Goal: Information Seeking & Learning: Learn about a topic

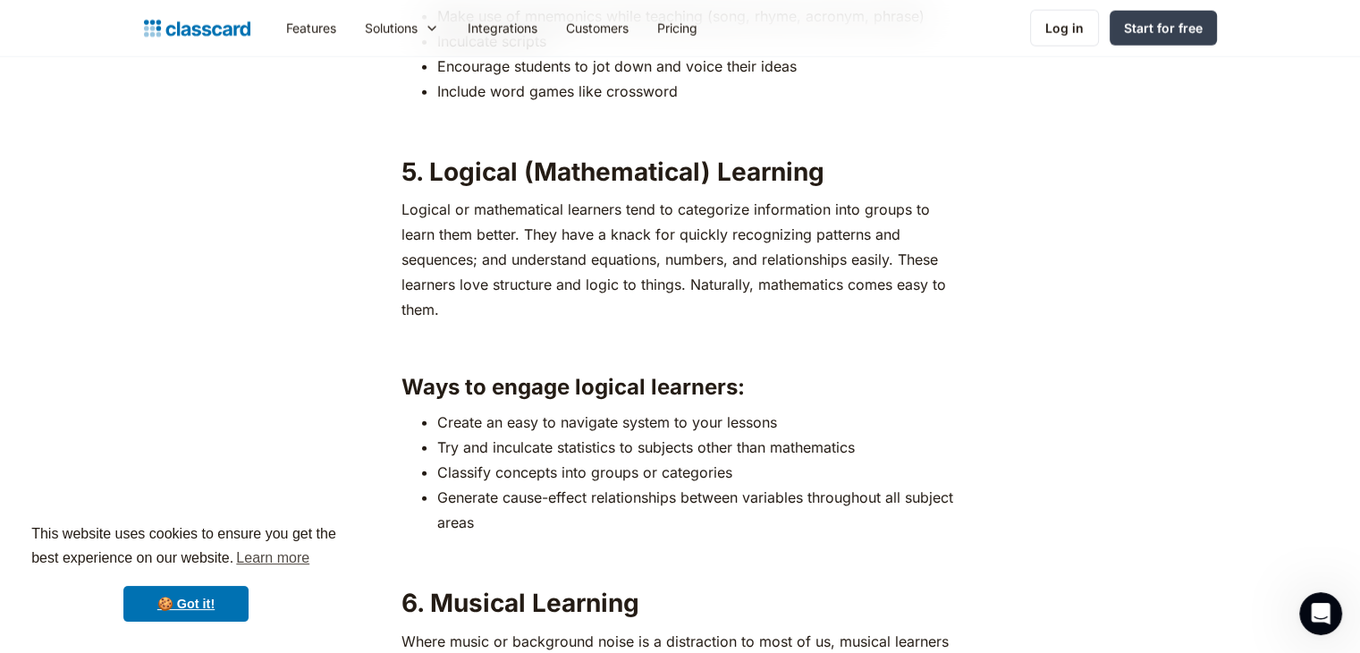
scroll to position [4424, 0]
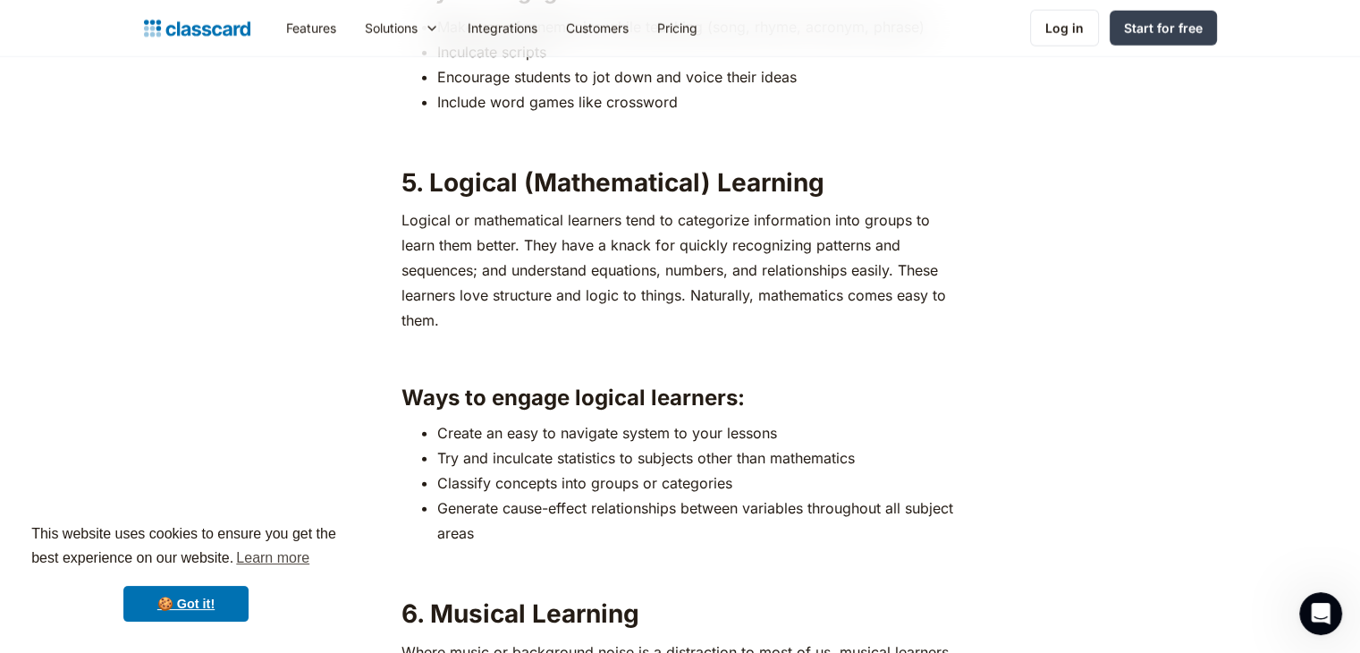
drag, startPoint x: 1371, startPoint y: 37, endPoint x: 1372, endPoint y: 349, distance: 312.0
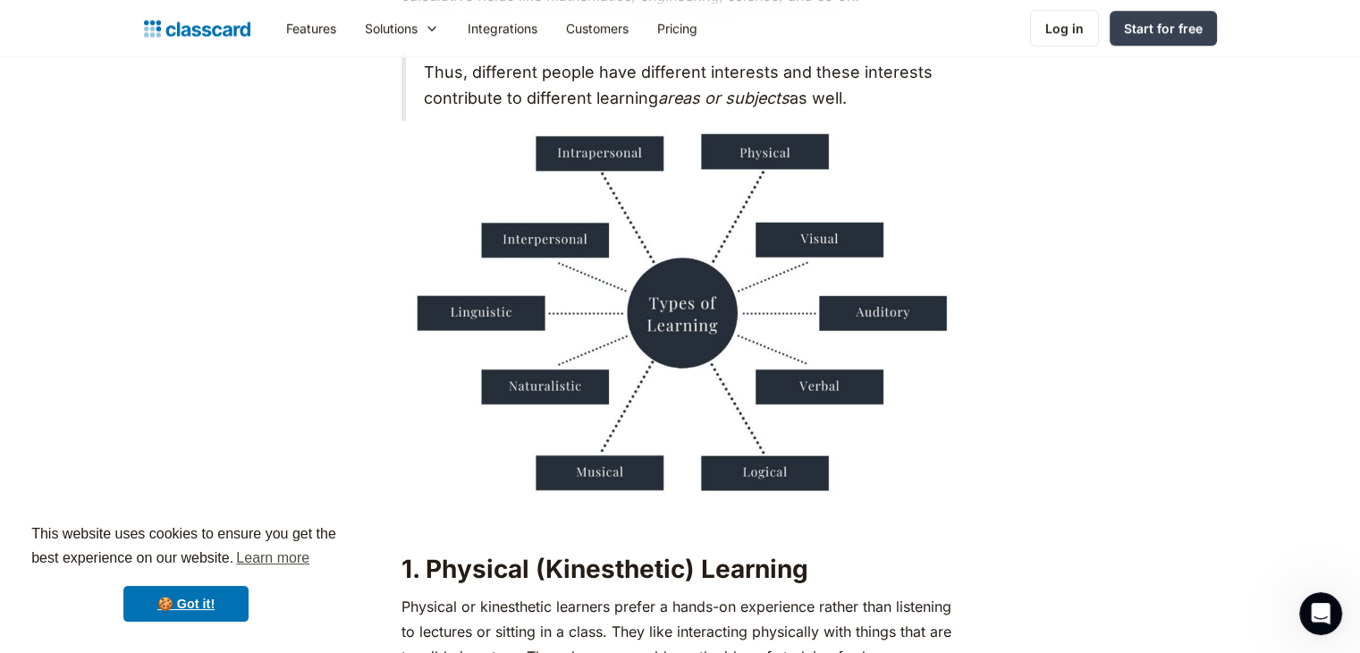
scroll to position [1533, 0]
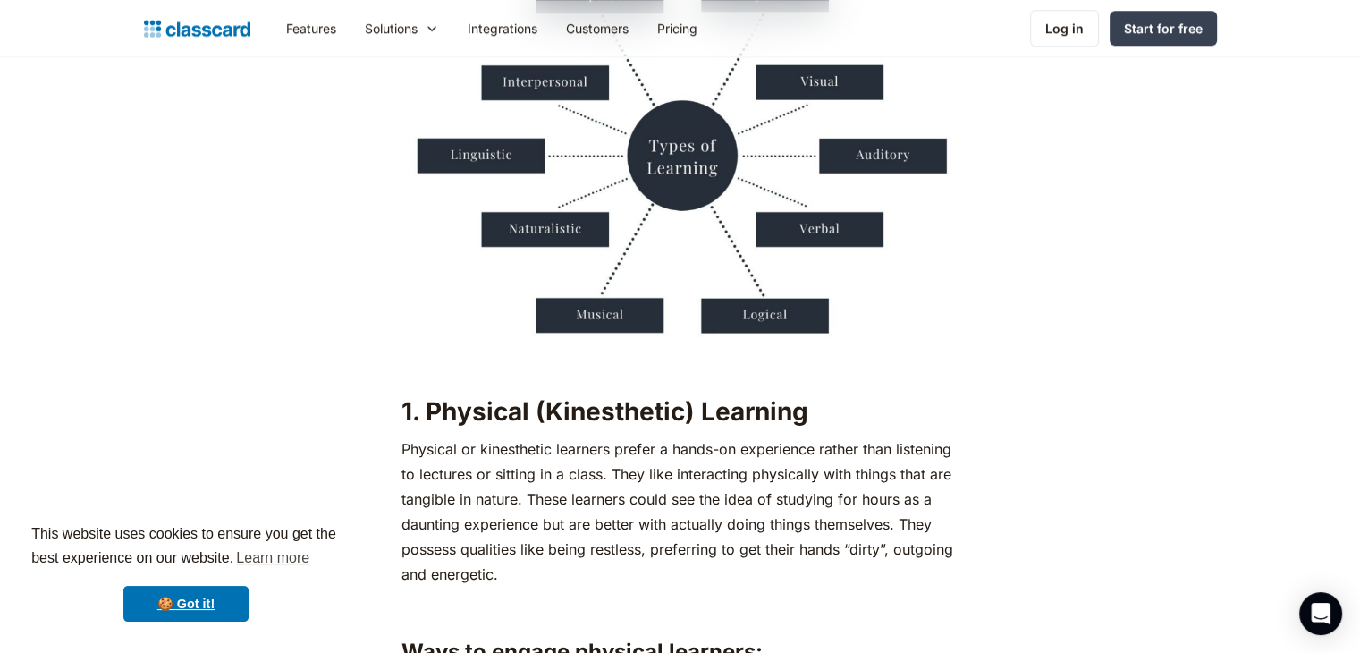
scroll to position [1853, 0]
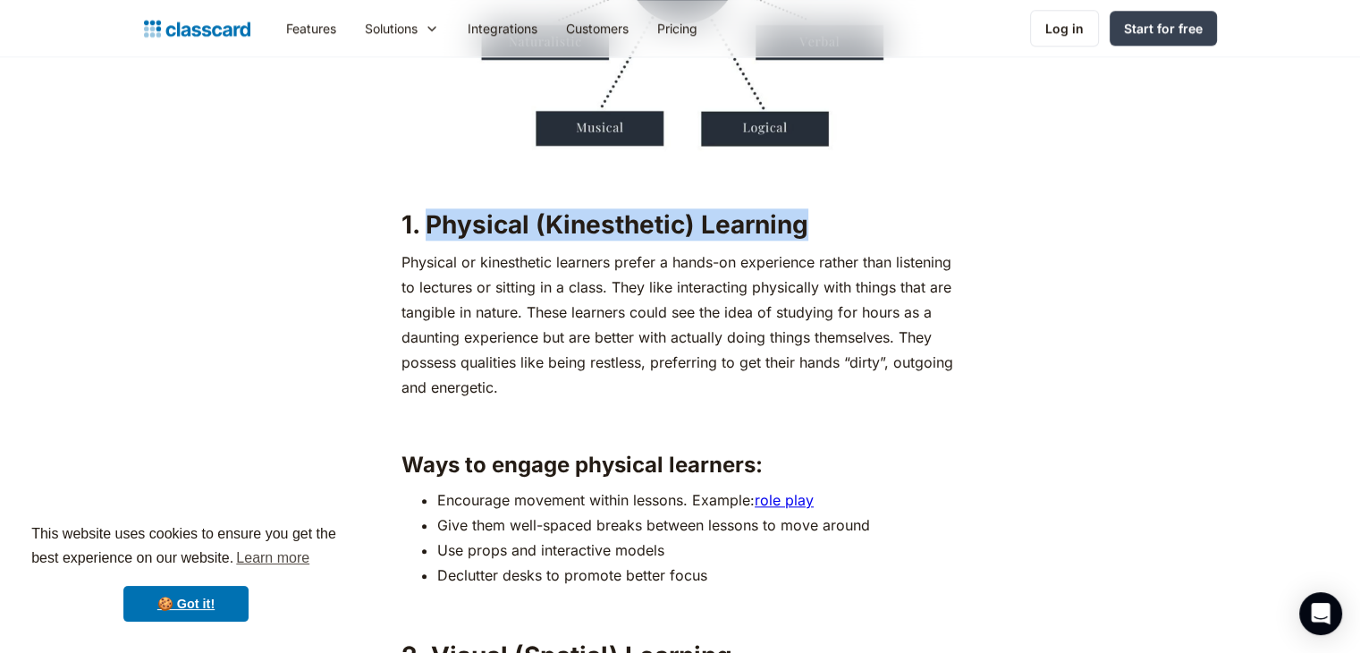
drag, startPoint x: 813, startPoint y: 223, endPoint x: 427, endPoint y: 233, distance: 385.5
click at [427, 233] on h2 "1. Physical (Kinesthetic) Learning" at bounding box center [679, 224] width 557 height 32
copy strong "Physical (Kinesthetic) Learning"
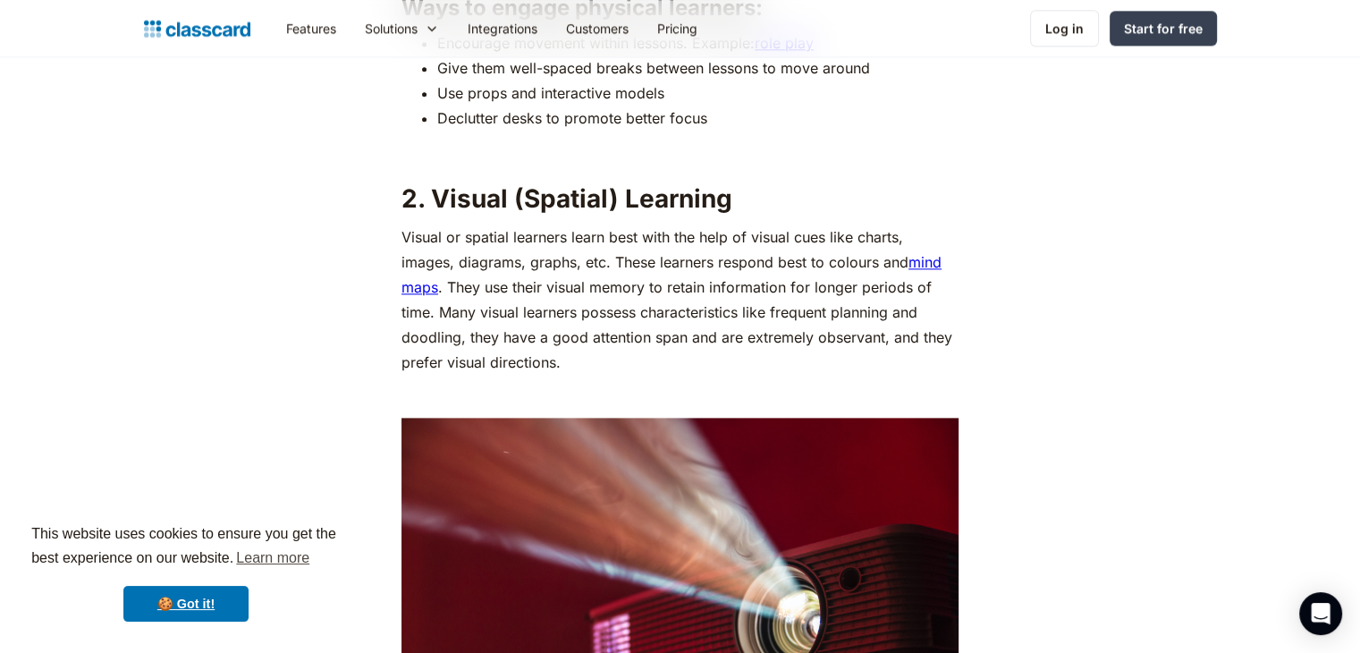
scroll to position [2385, 0]
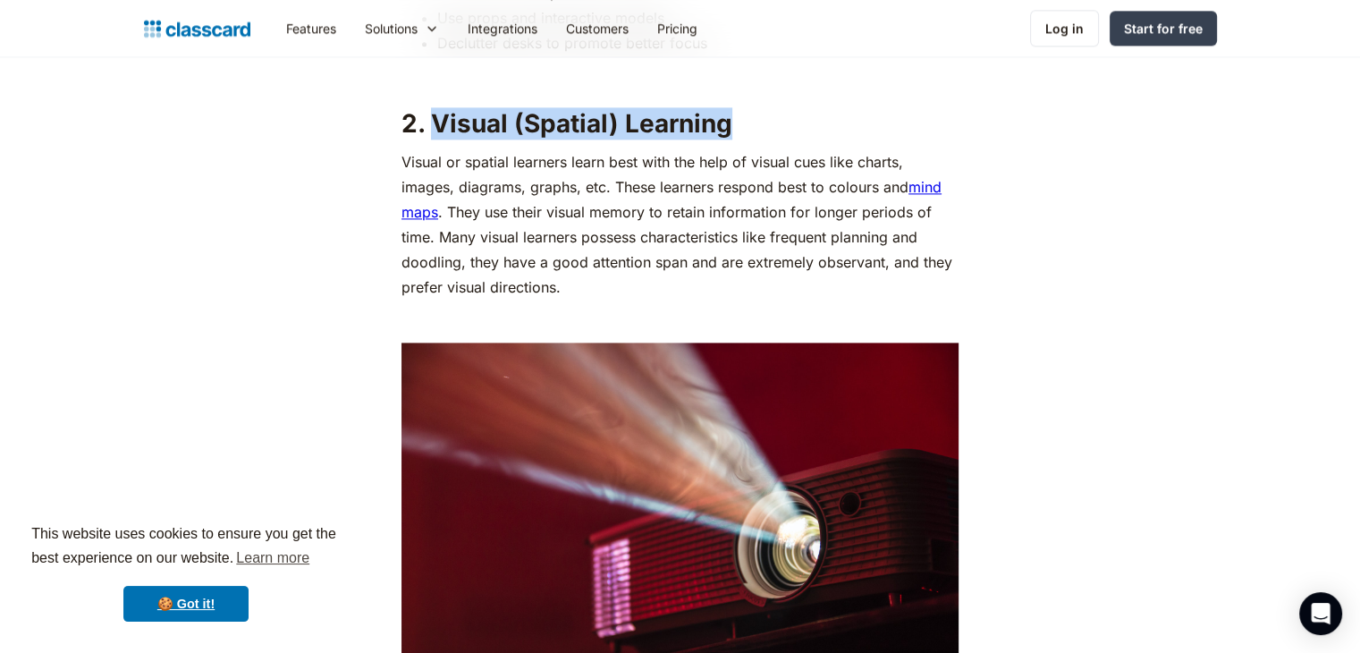
drag, startPoint x: 840, startPoint y: 131, endPoint x: 428, endPoint y: 126, distance: 412.2
click at [428, 126] on h2 "2. Visual (Spatial) Learning" at bounding box center [679, 123] width 557 height 32
copy strong "Visual (Spatial) Learning"
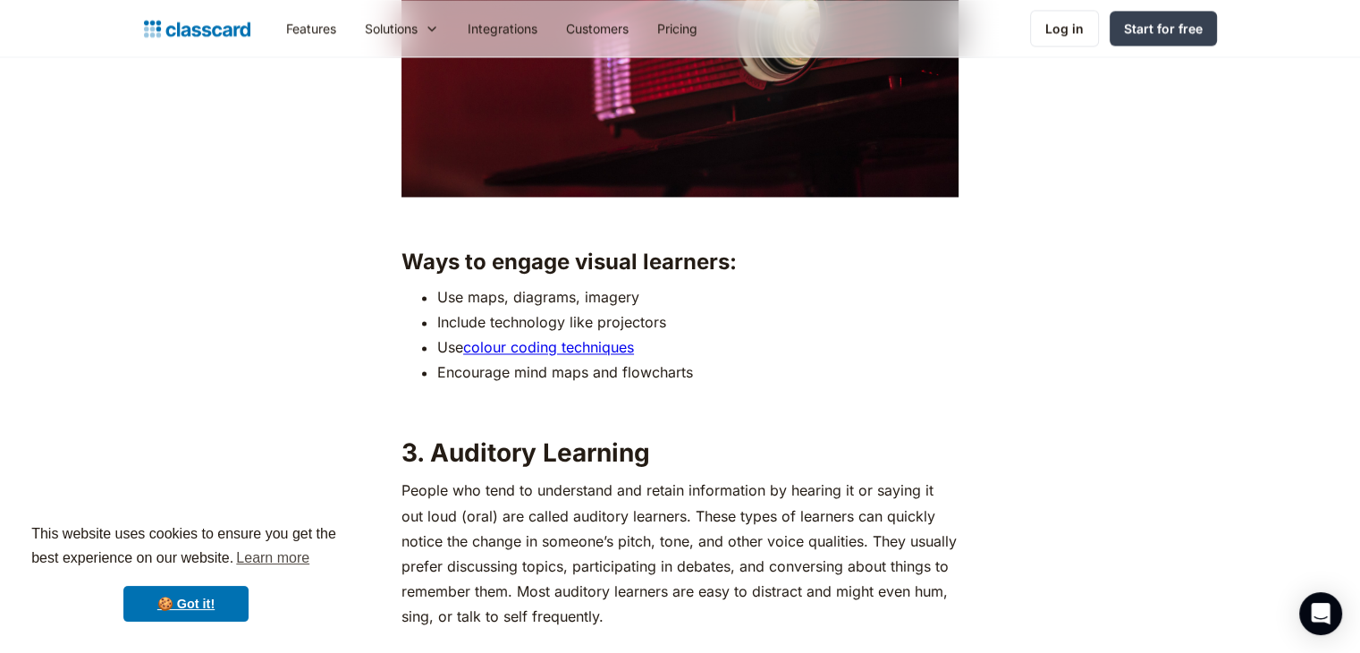
scroll to position [3097, 0]
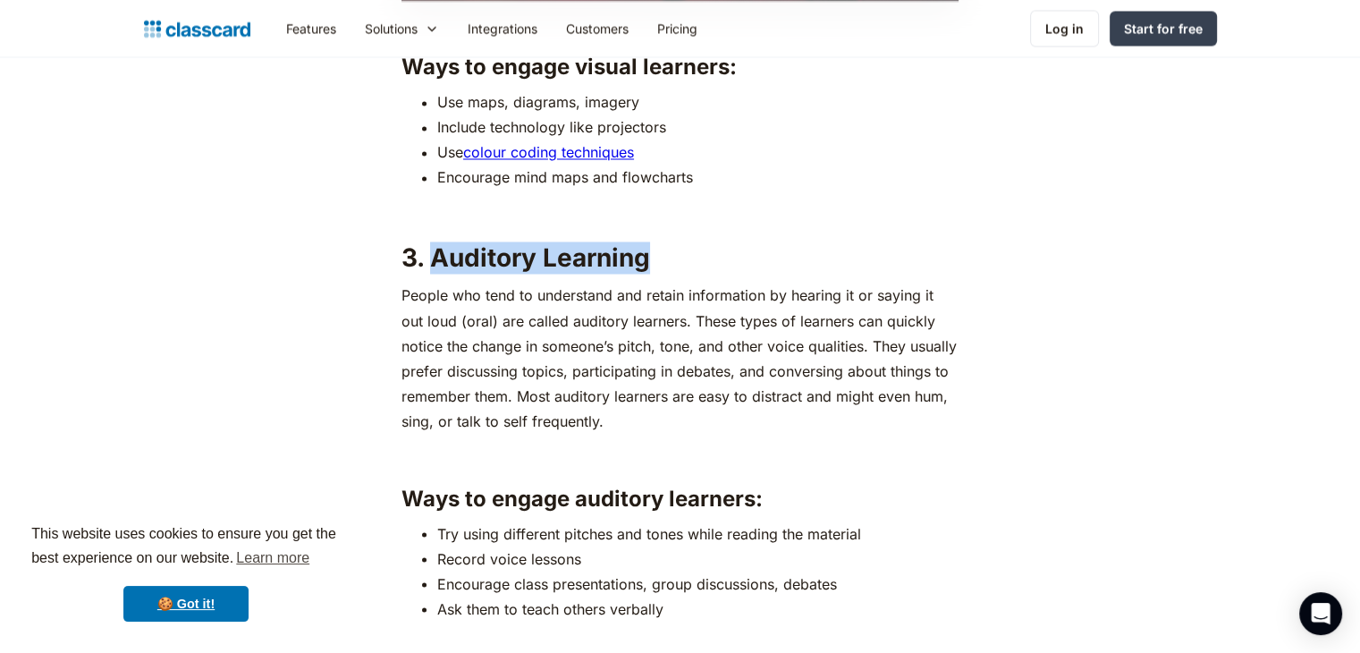
drag, startPoint x: 671, startPoint y: 266, endPoint x: 432, endPoint y: 259, distance: 238.8
click at [432, 259] on h2 "3. Auditory Learning" at bounding box center [679, 257] width 557 height 32
copy strong "Auditory Learning"
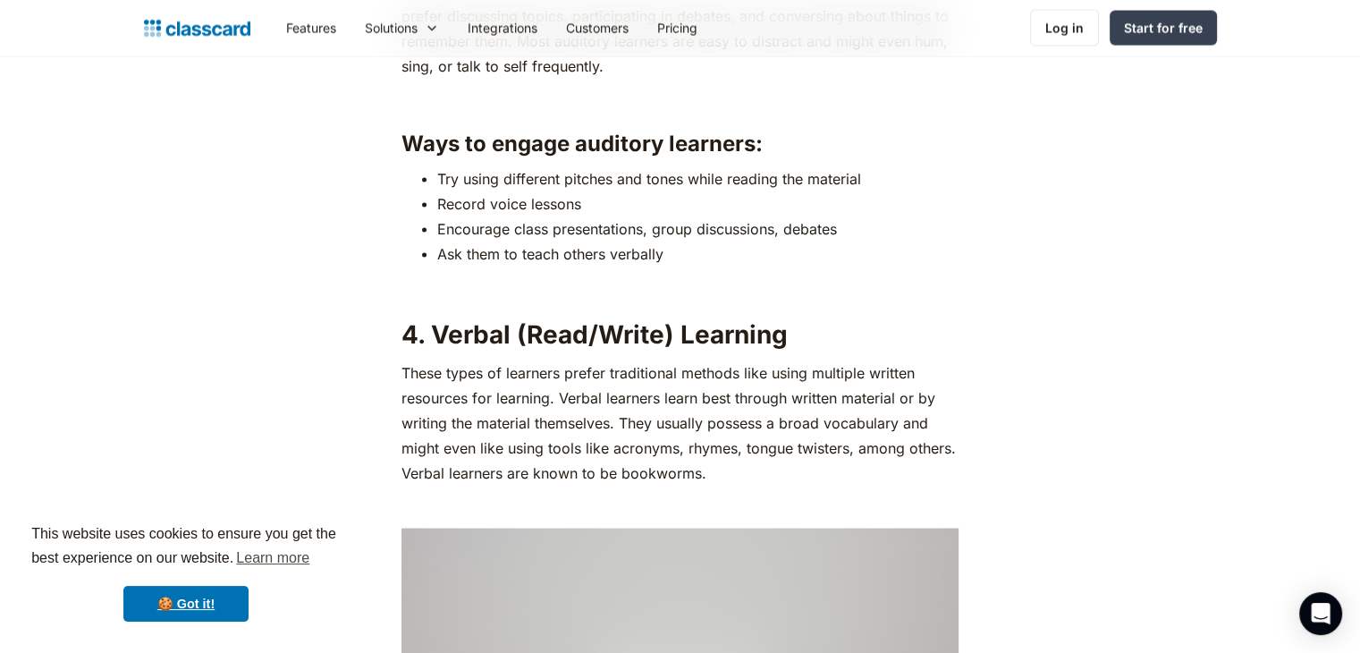
scroll to position [3504, 0]
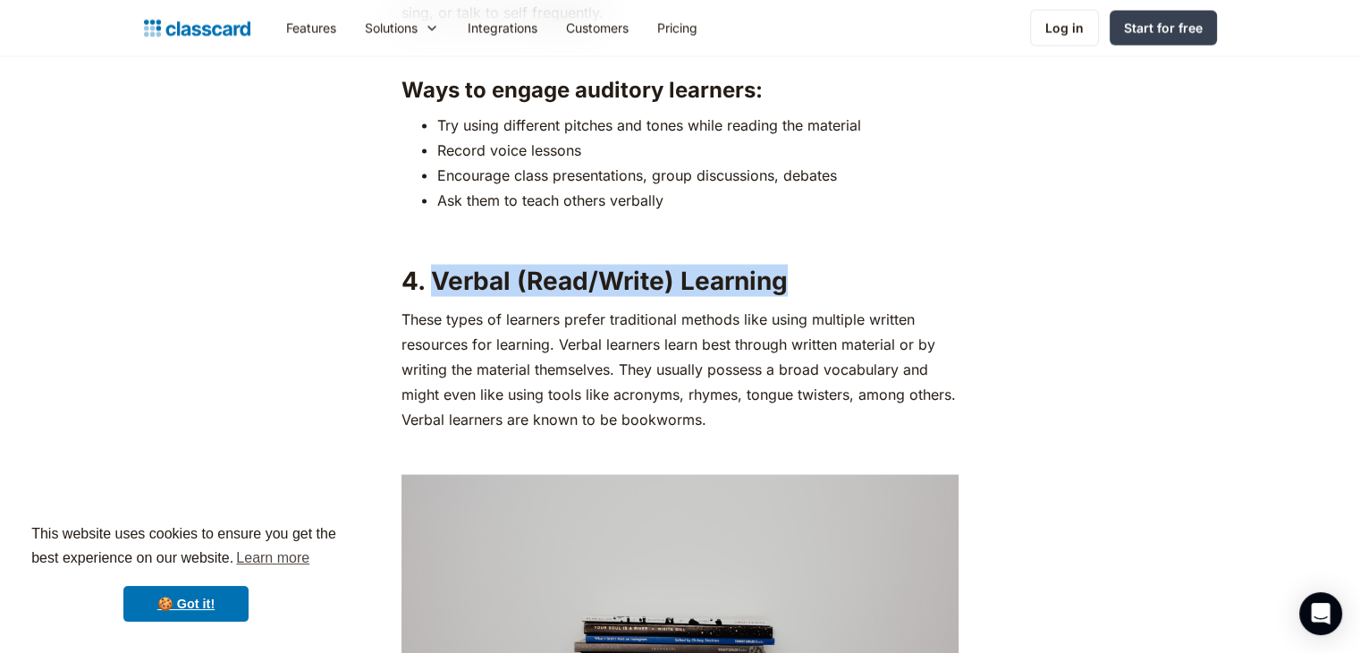
drag, startPoint x: 792, startPoint y: 286, endPoint x: 436, endPoint y: 276, distance: 355.9
click at [436, 276] on h2 "4. Verbal (Read/Write) Learning" at bounding box center [679, 281] width 557 height 32
copy strong "Verbal (Read/Write) Learning"
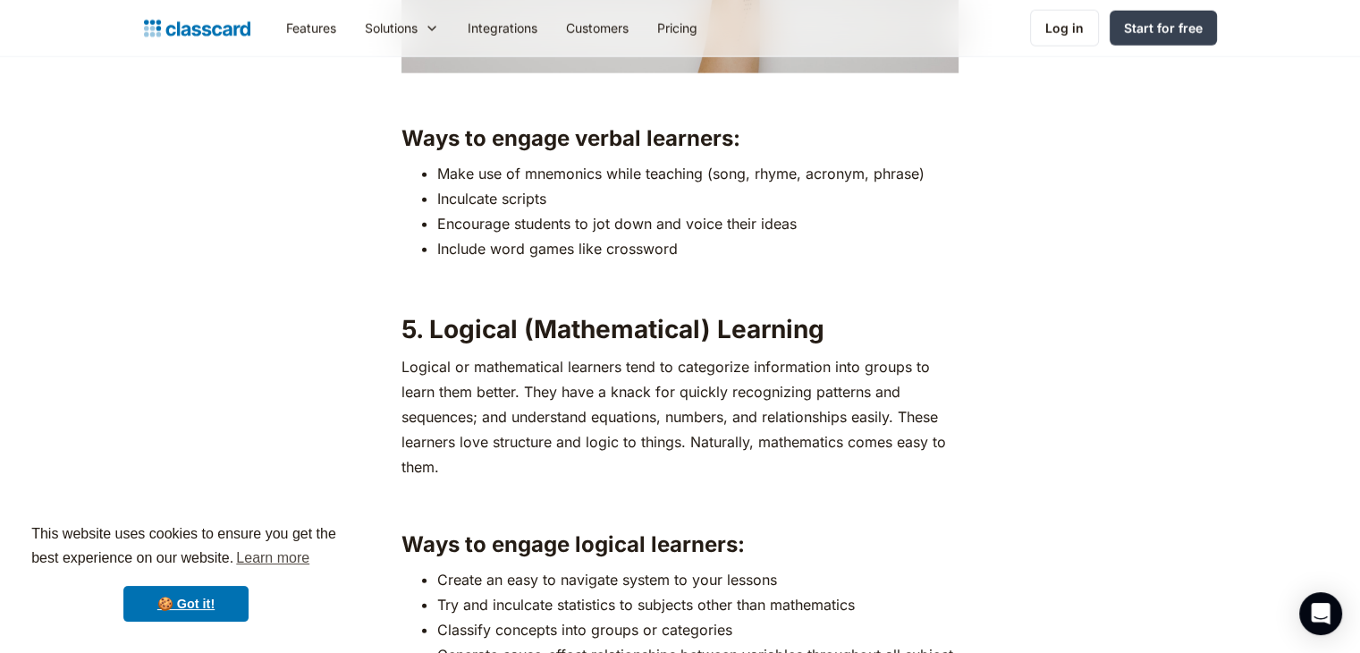
scroll to position [4299, 0]
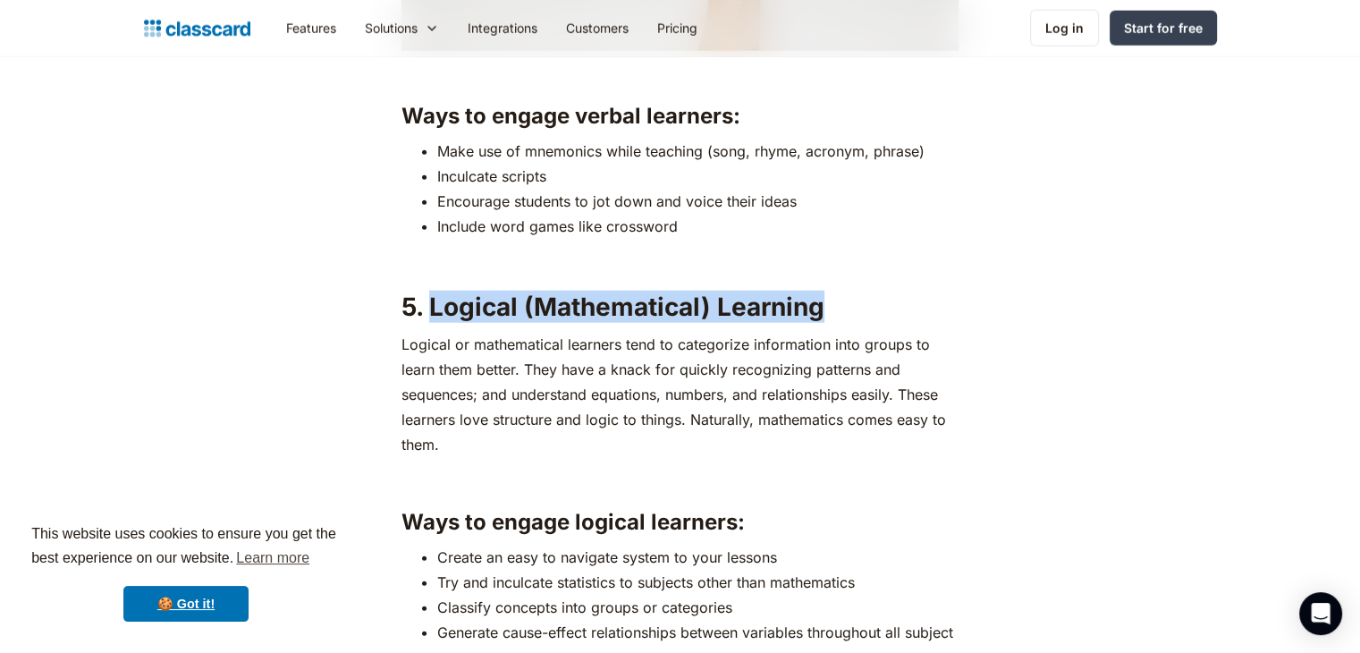
drag, startPoint x: 848, startPoint y: 316, endPoint x: 427, endPoint y: 301, distance: 420.4
click at [427, 301] on h2 "5. Logical (Mathematical) Learning" at bounding box center [679, 307] width 557 height 32
copy strong "Logical (Mathematical) Learning"
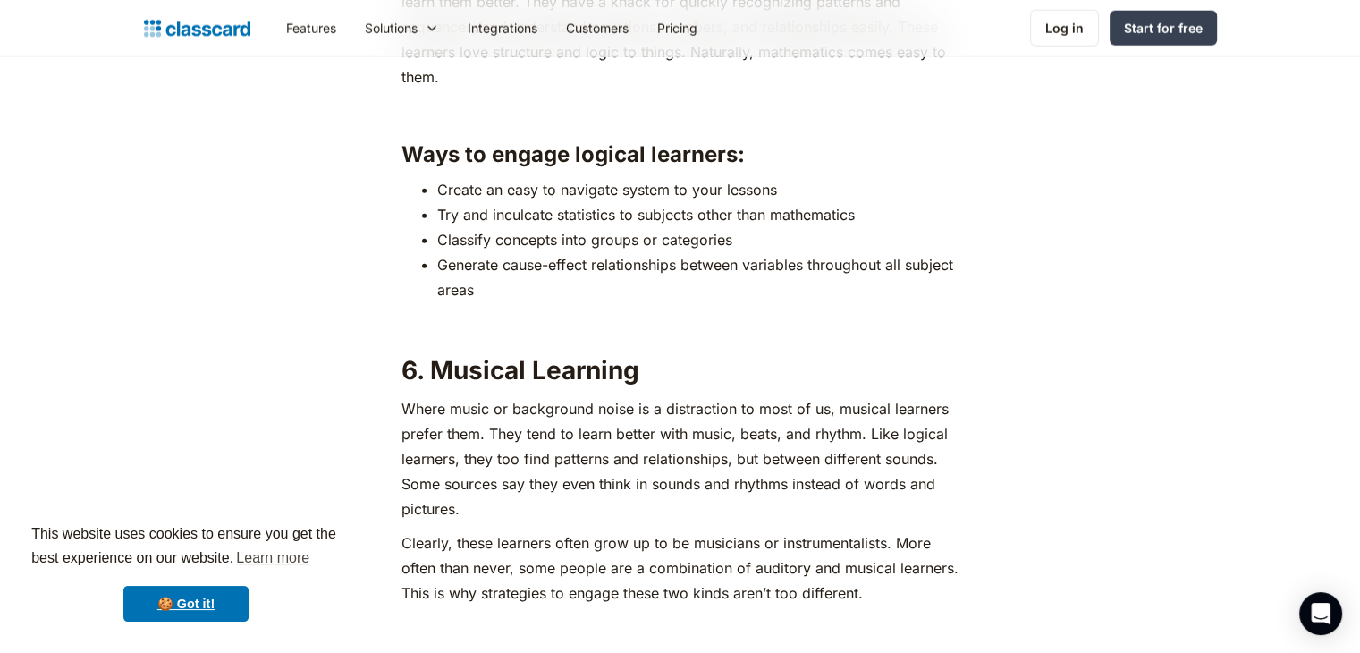
scroll to position [4812, 0]
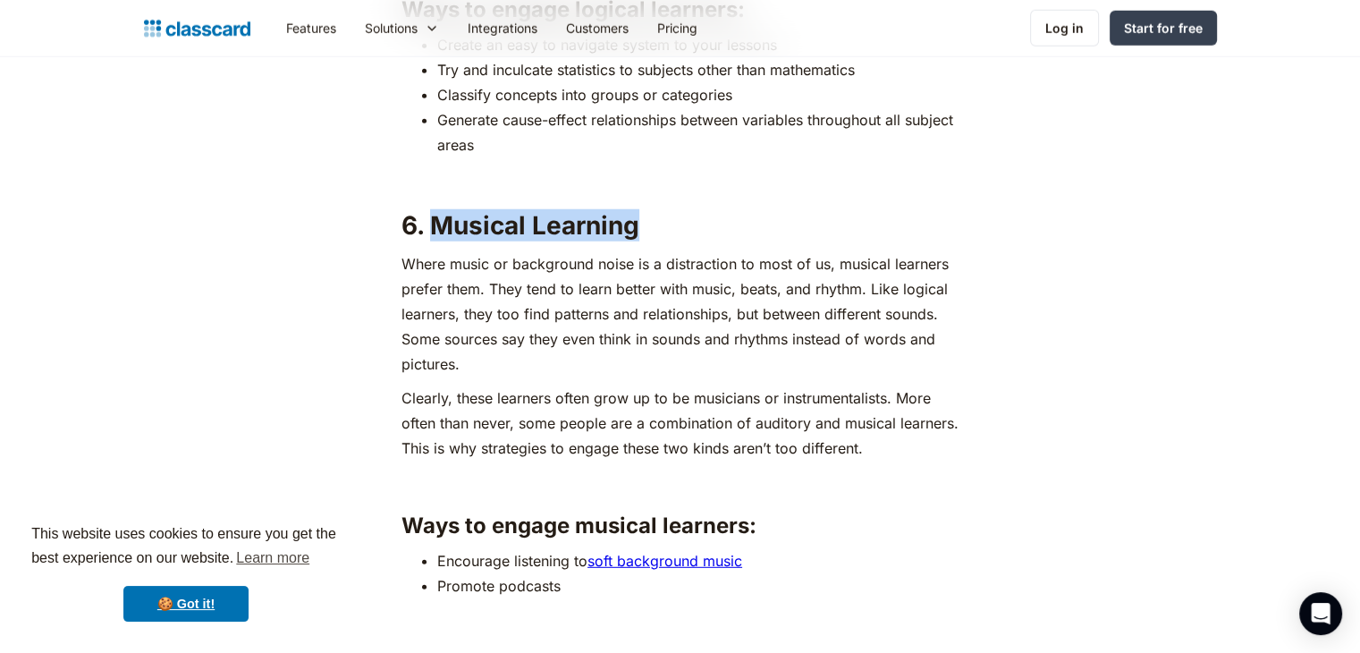
drag, startPoint x: 656, startPoint y: 223, endPoint x: 435, endPoint y: 223, distance: 220.8
click at [435, 223] on h2 "6. Musical Learning" at bounding box center [679, 225] width 557 height 32
copy strong "Musical Learning"
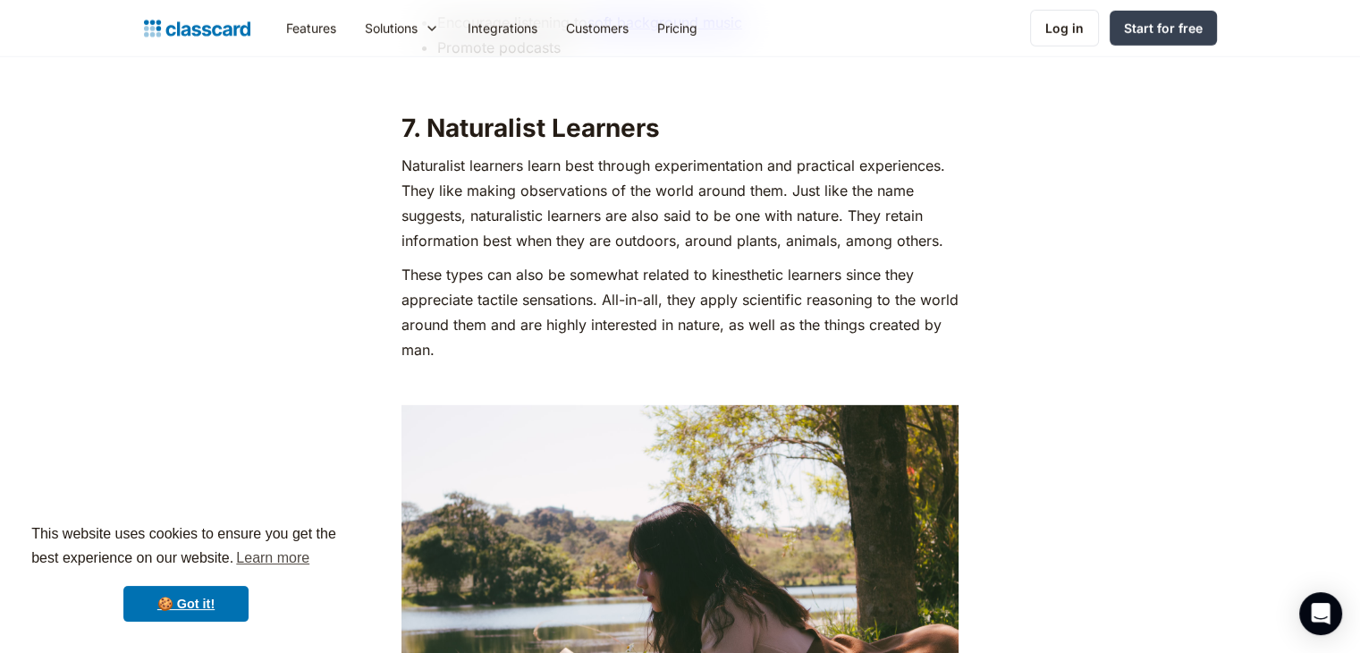
scroll to position [5361, 0]
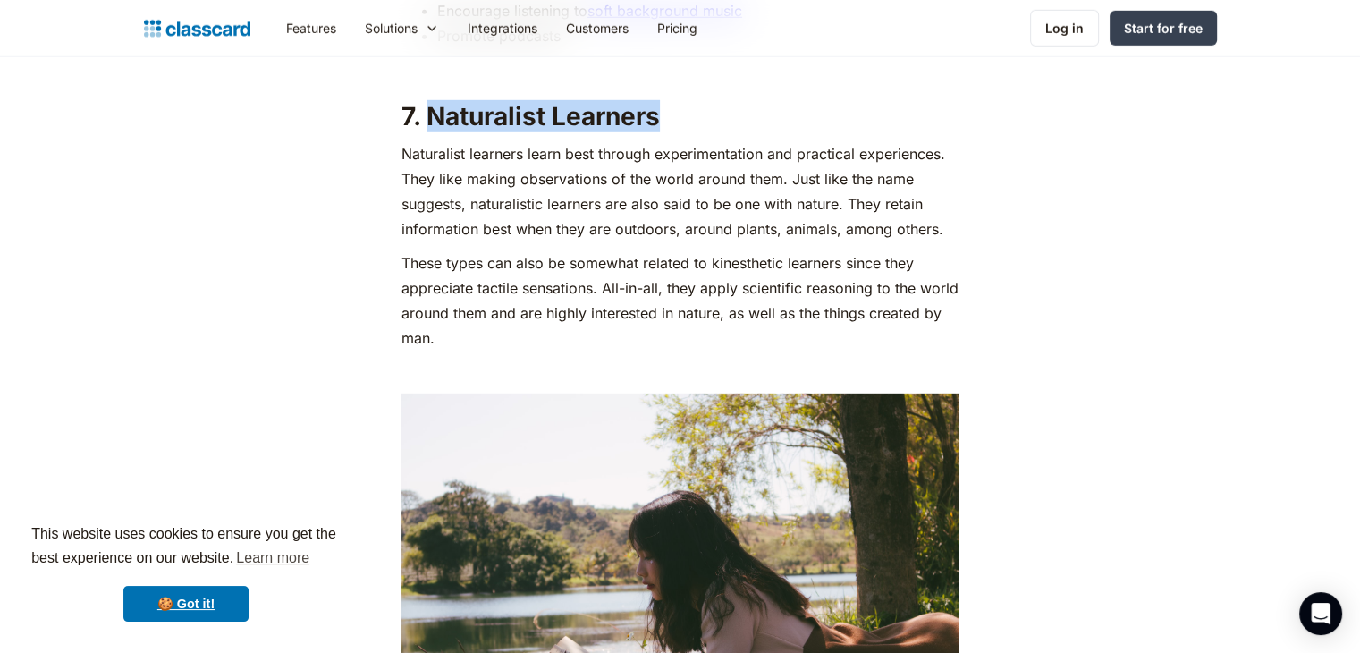
drag, startPoint x: 679, startPoint y: 113, endPoint x: 431, endPoint y: 113, distance: 248.5
click at [431, 113] on h2 "7. Naturalist Learners" at bounding box center [679, 116] width 557 height 32
copy strong "Naturalist Learners"
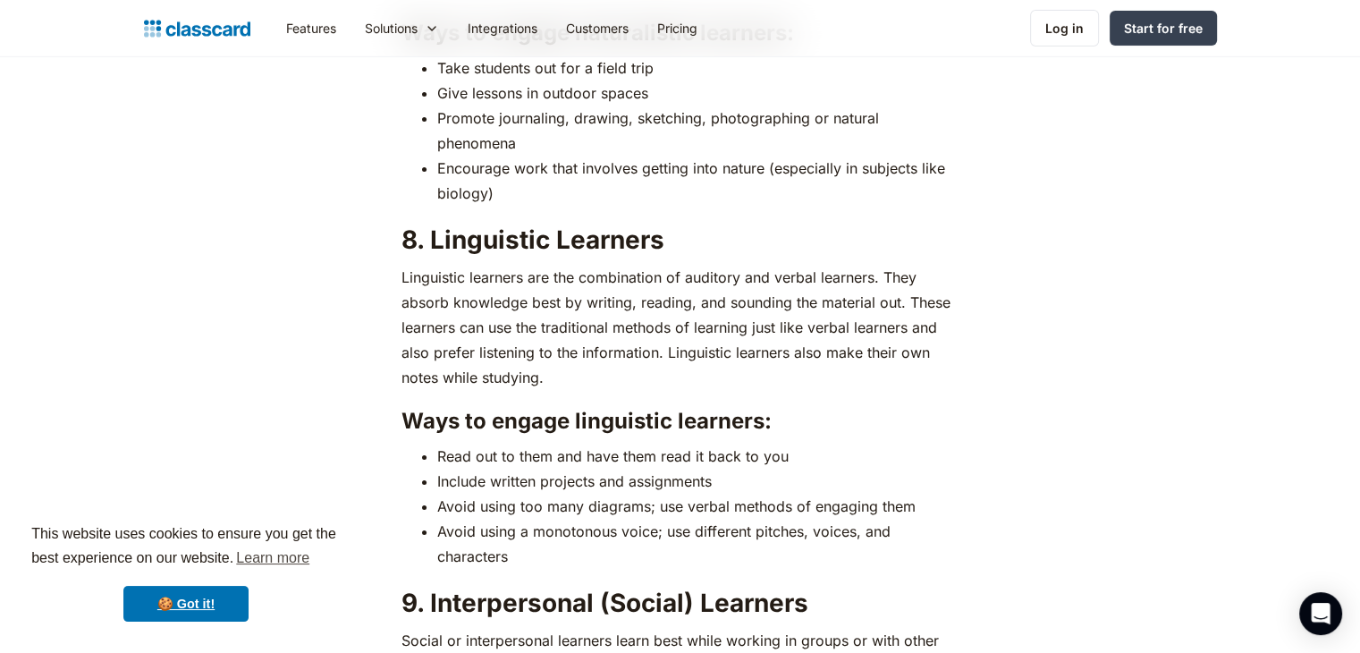
scroll to position [6136, 0]
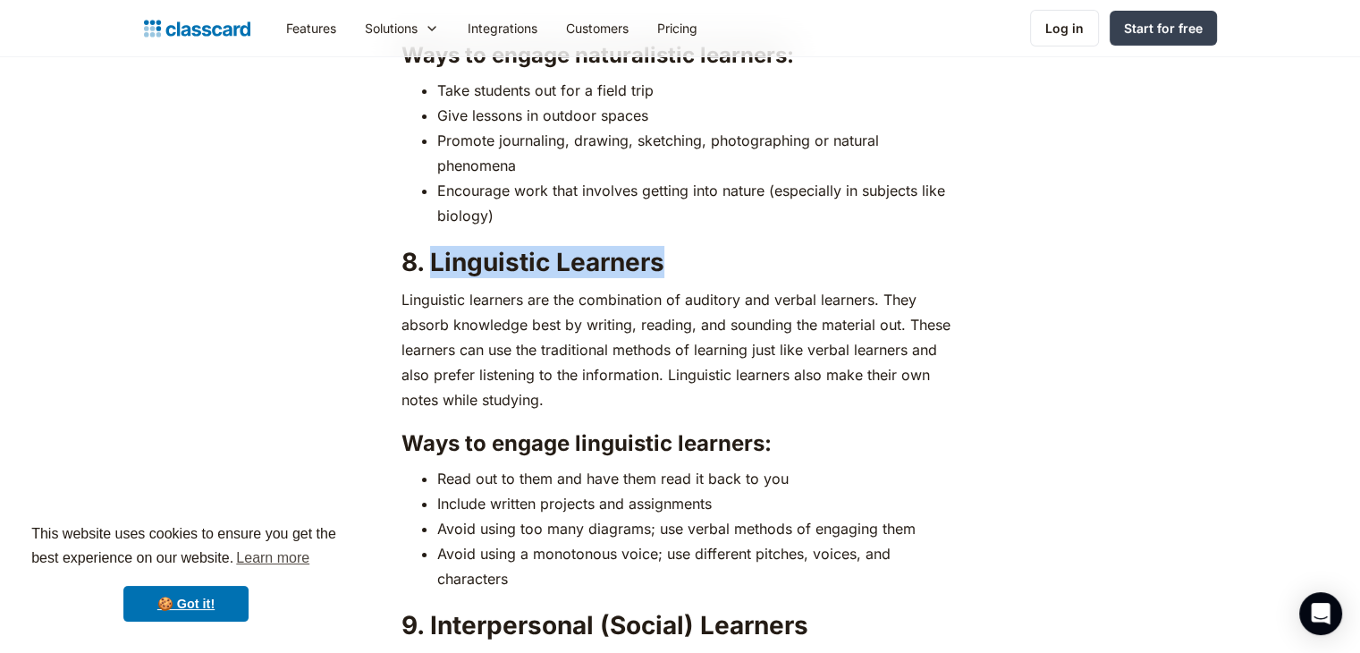
drag, startPoint x: 658, startPoint y: 256, endPoint x: 428, endPoint y: 260, distance: 229.8
click at [428, 260] on strong "8. Linguistic Learners" at bounding box center [532, 262] width 263 height 30
copy strong "Linguistic Learners"
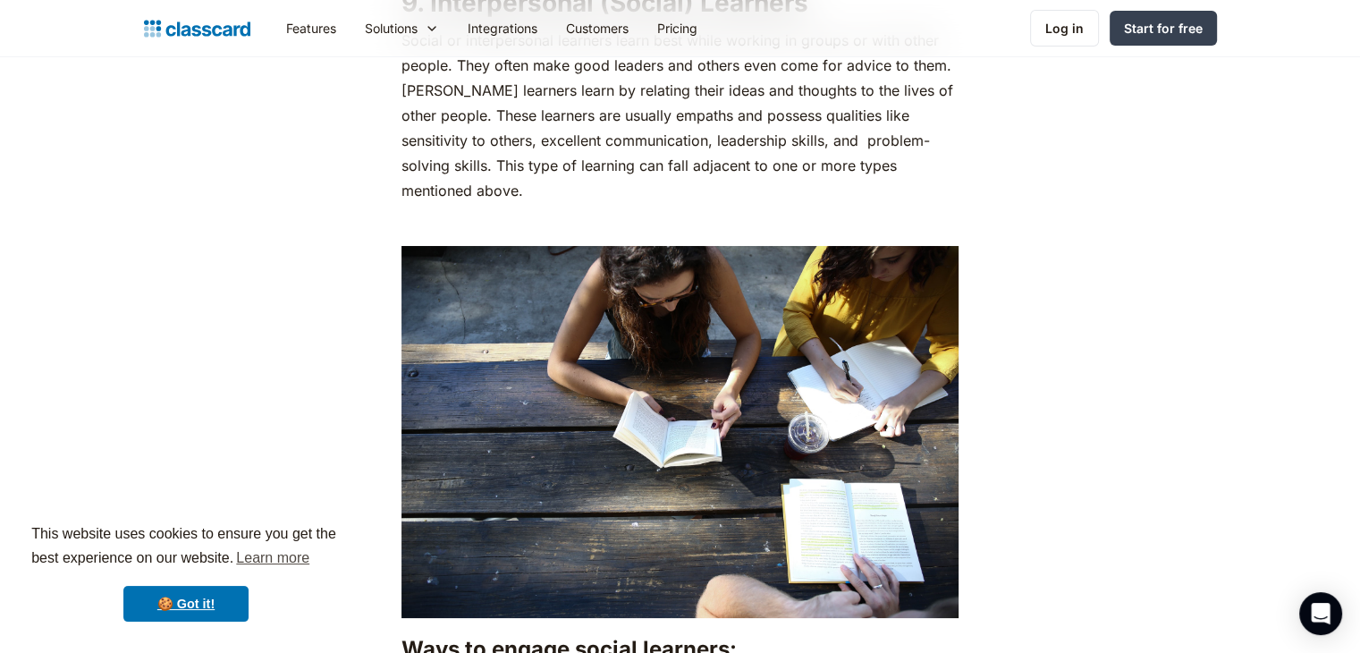
scroll to position [6620, 0]
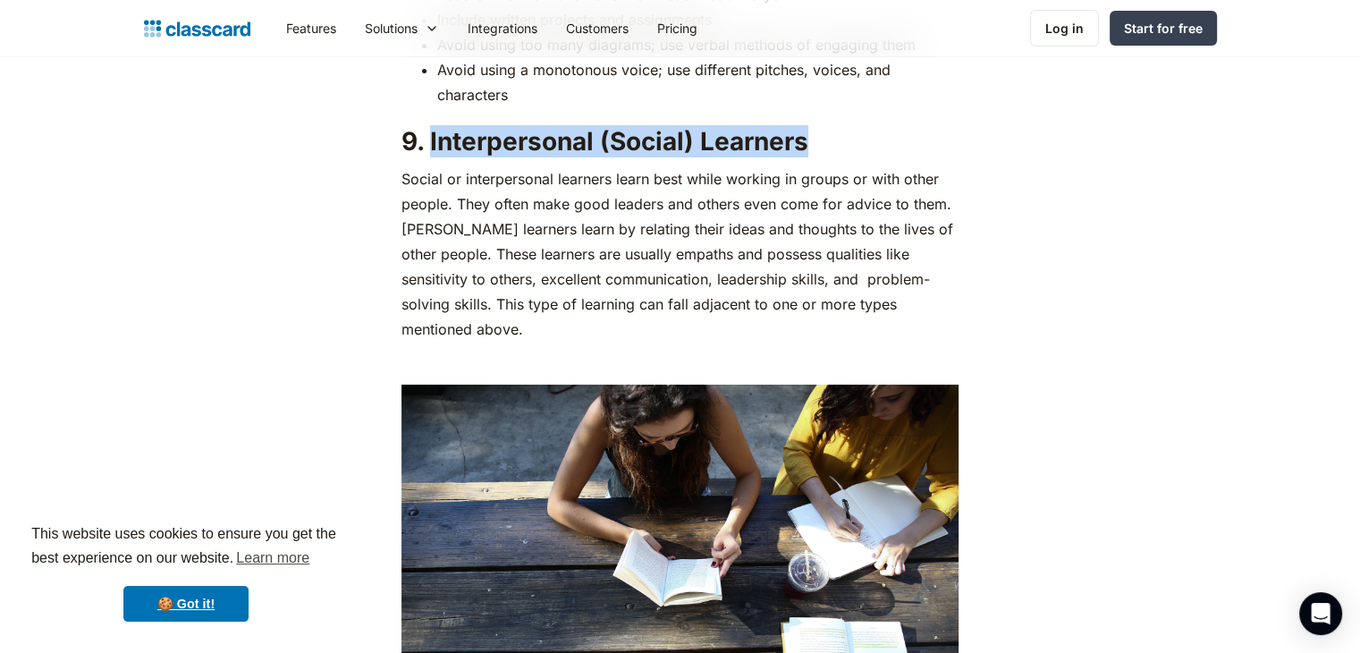
drag, startPoint x: 826, startPoint y: 138, endPoint x: 431, endPoint y: 144, distance: 395.2
click at [431, 144] on h2 "9. Interpersonal (Social) Learners" at bounding box center [679, 141] width 557 height 32
copy strong "Interpersonal (Social) Learners"
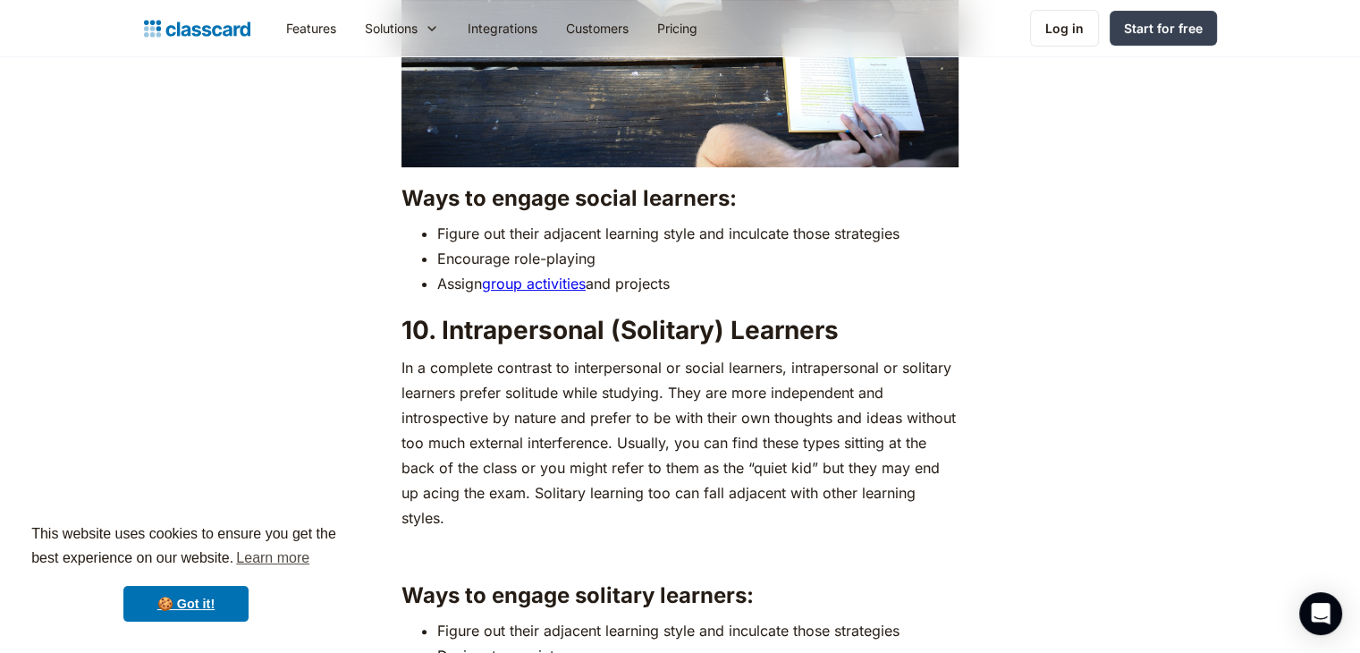
scroll to position [7278, 0]
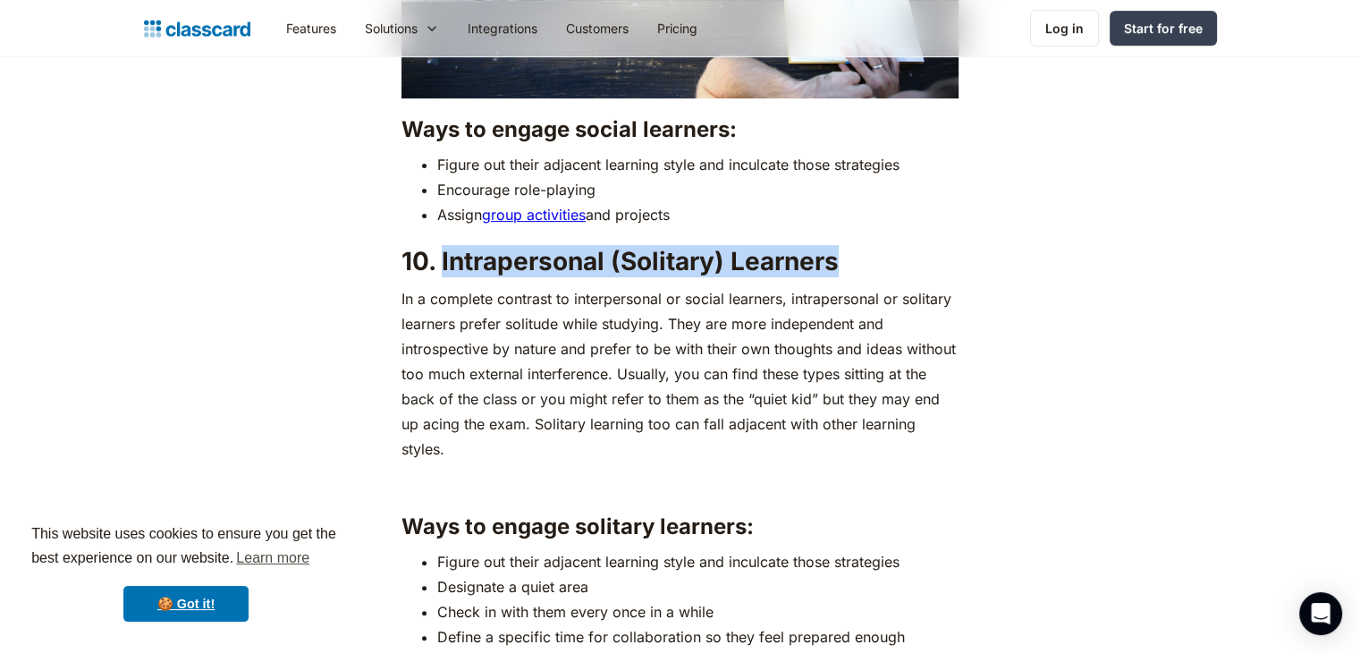
drag, startPoint x: 860, startPoint y: 237, endPoint x: 444, endPoint y: 245, distance: 415.8
click at [444, 245] on h2 "10. Intrapersonal (Solitary) Learners" at bounding box center [679, 261] width 557 height 32
copy strong "Intrapersonal (Solitary) Learners"
